Goal: Task Accomplishment & Management: Use online tool/utility

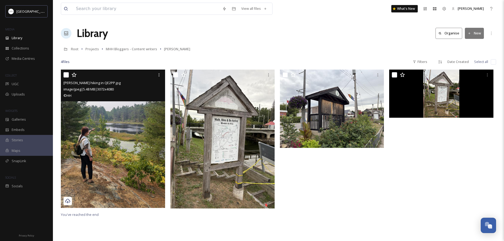
click at [66, 202] on icon at bounding box center [67, 200] width 5 height 5
click at [69, 201] on icon at bounding box center [67, 200] width 5 height 5
click at [116, 149] on img at bounding box center [113, 139] width 104 height 139
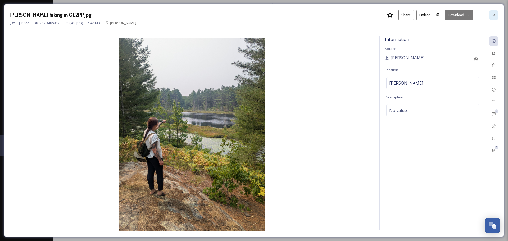
click at [496, 14] on div at bounding box center [494, 15] width 10 height 10
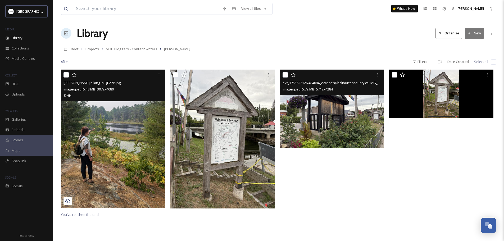
click at [321, 122] on img at bounding box center [332, 109] width 104 height 78
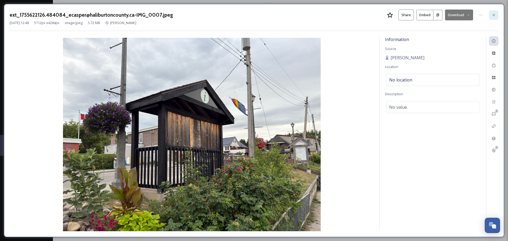
click at [494, 16] on icon at bounding box center [494, 15] width 2 height 2
